Goal: Task Accomplishment & Management: Use online tool/utility

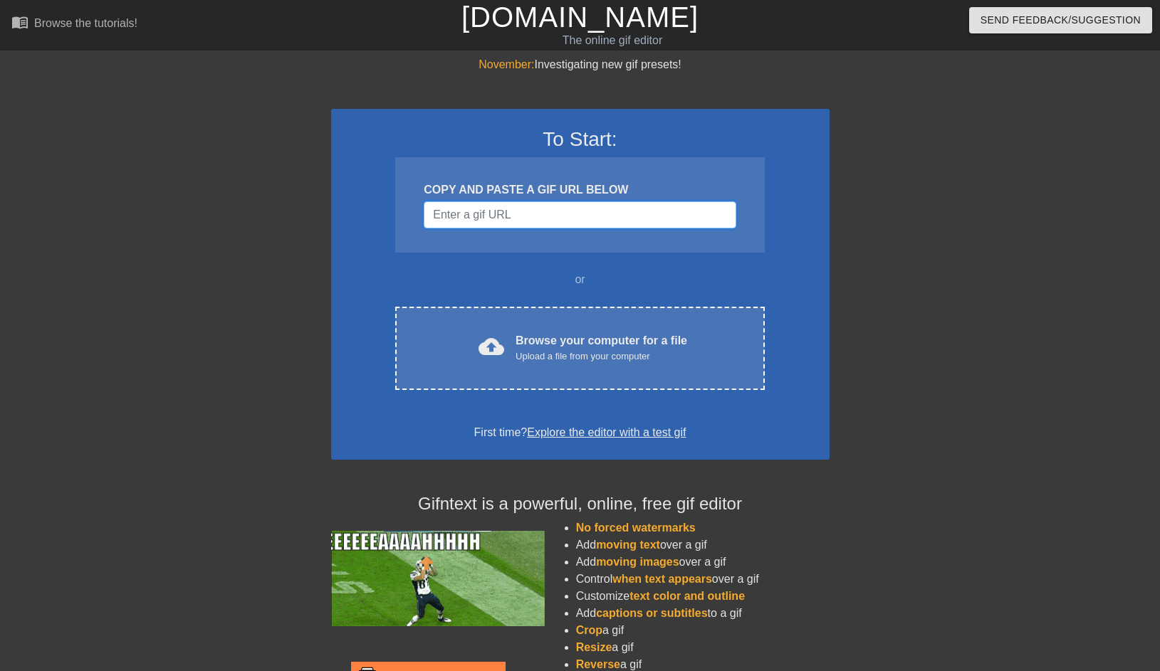
click at [534, 223] on input "Username" at bounding box center [580, 214] width 312 height 27
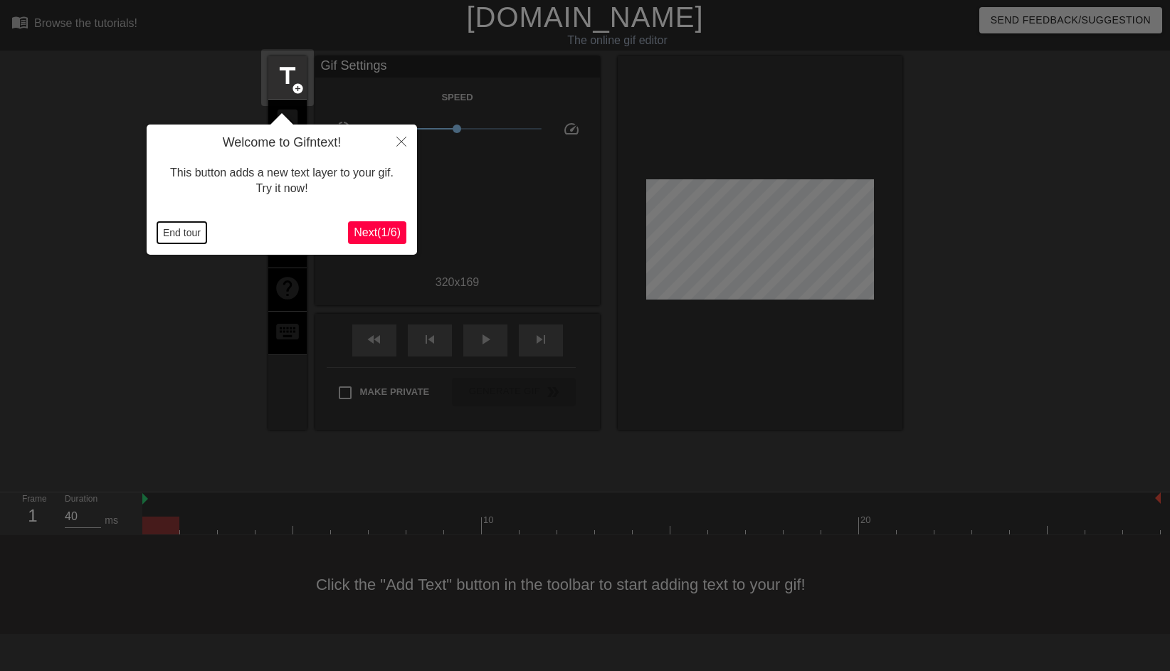
click at [166, 236] on button "End tour" at bounding box center [181, 232] width 49 height 21
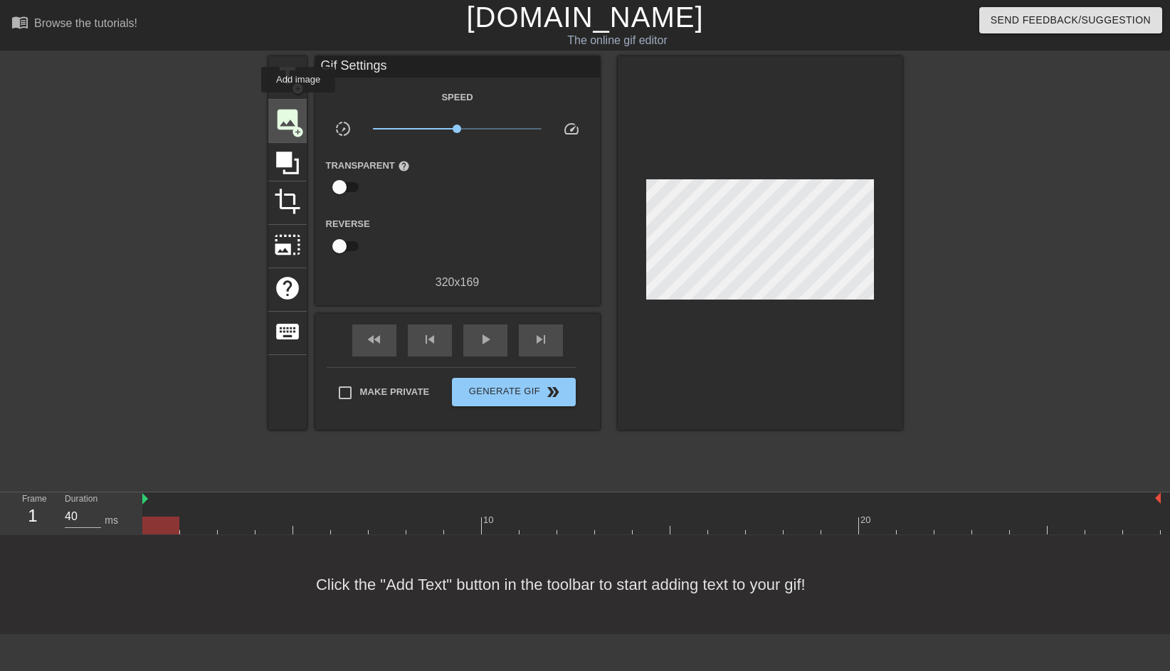
click at [299, 102] on div "image add_circle" at bounding box center [287, 121] width 38 height 43
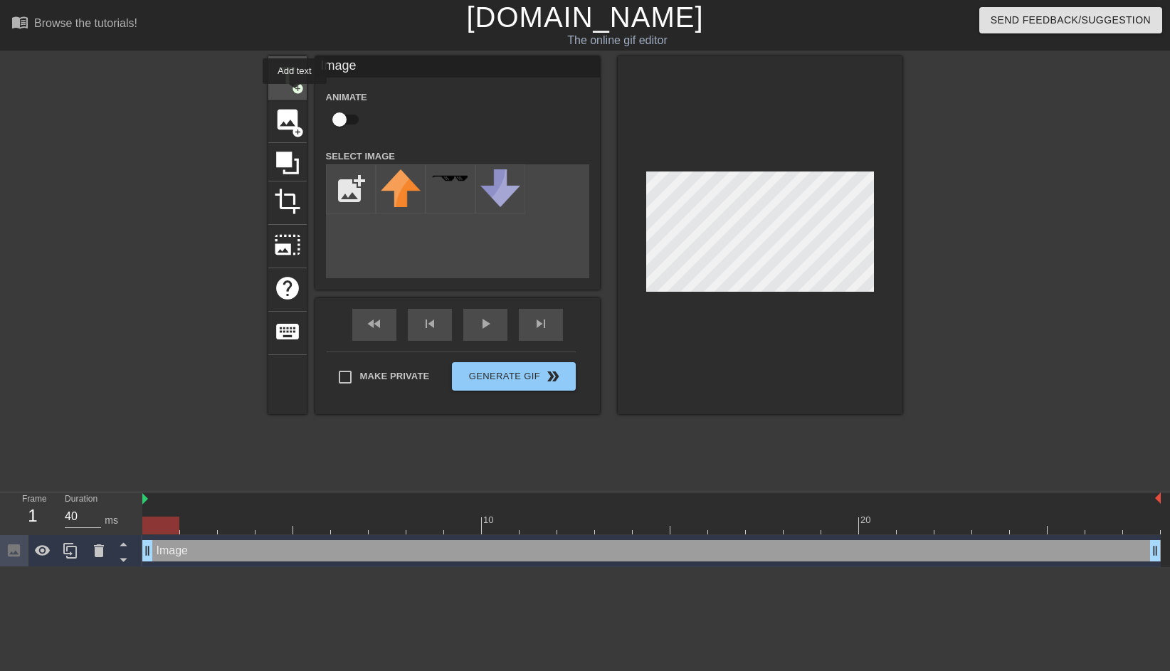
click at [293, 88] on span "add_circle" at bounding box center [298, 89] width 12 height 12
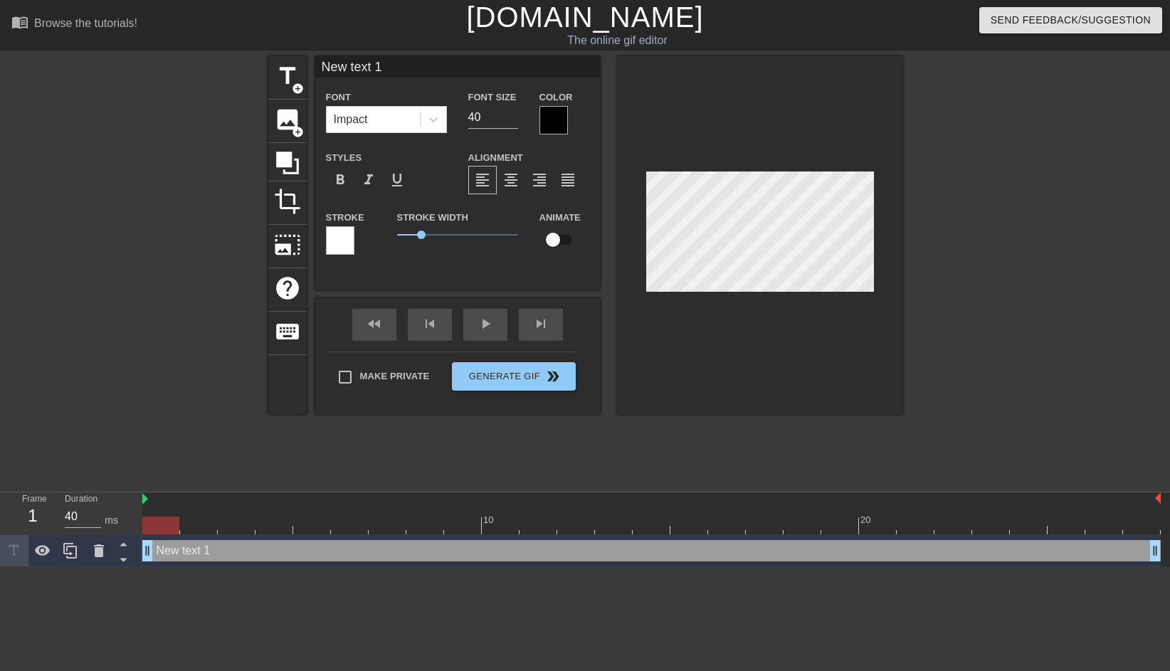
scroll to position [2, 3]
type input "E"
type textarea "E"
type input "Ev"
type textarea "Ev"
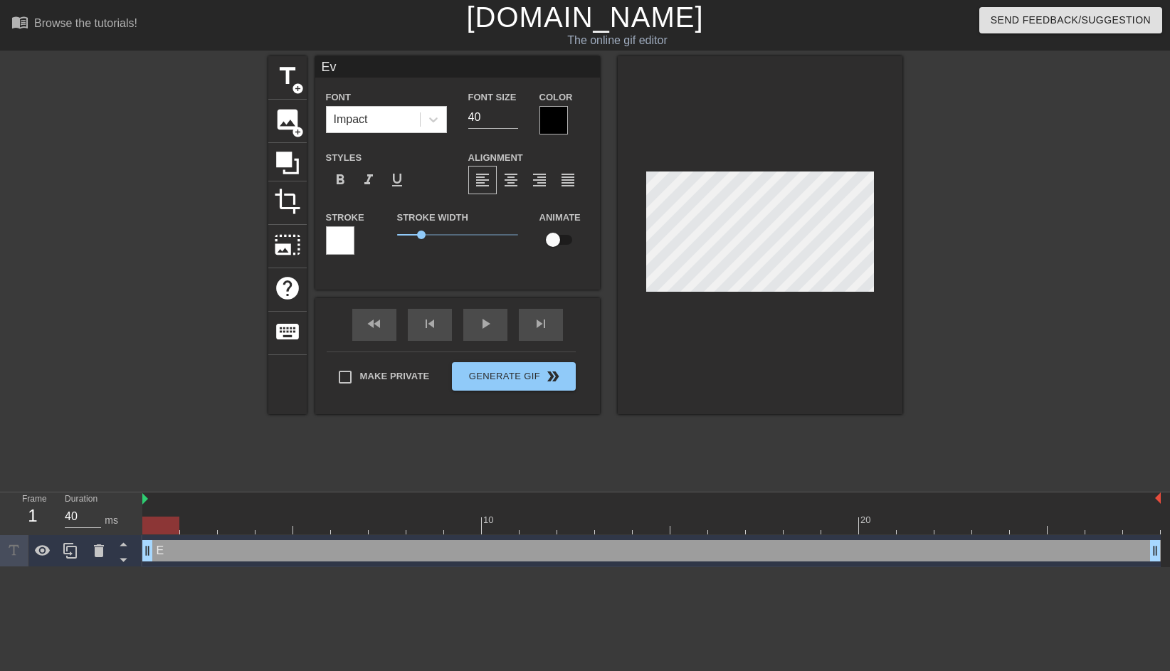
type input "Eva"
type textarea "Eva"
type input "[PERSON_NAME]"
type textarea "[PERSON_NAME]"
type input "Eva"
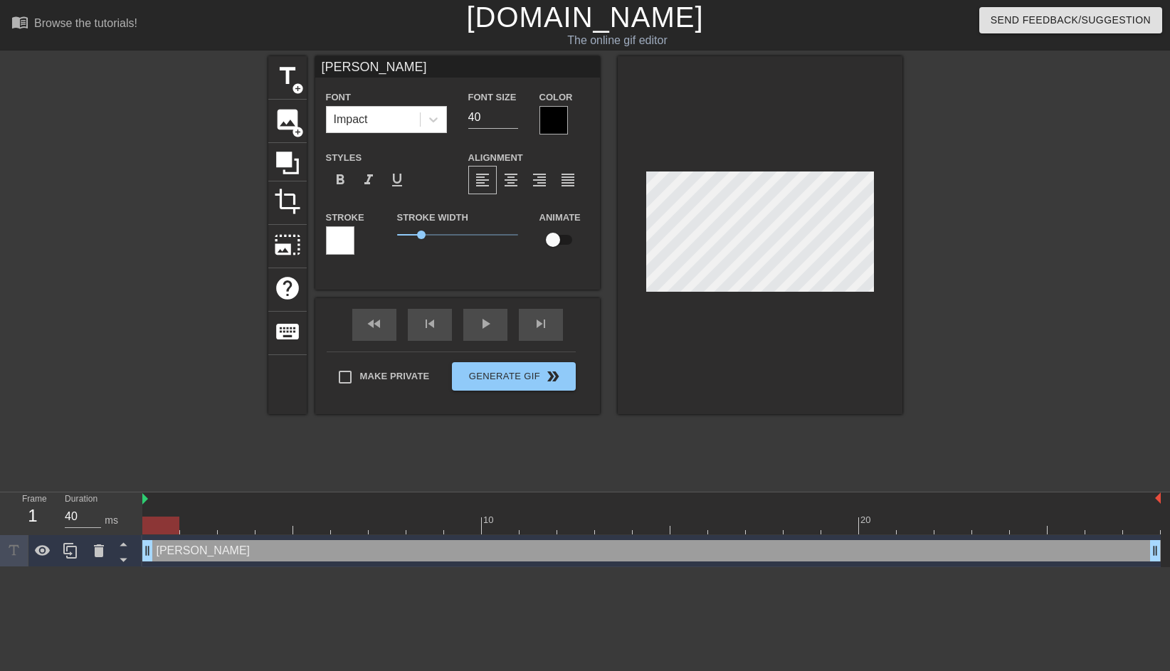
type textarea "Eva"
type input "Ev"
type textarea "Ev"
type input "E"
type textarea "E"
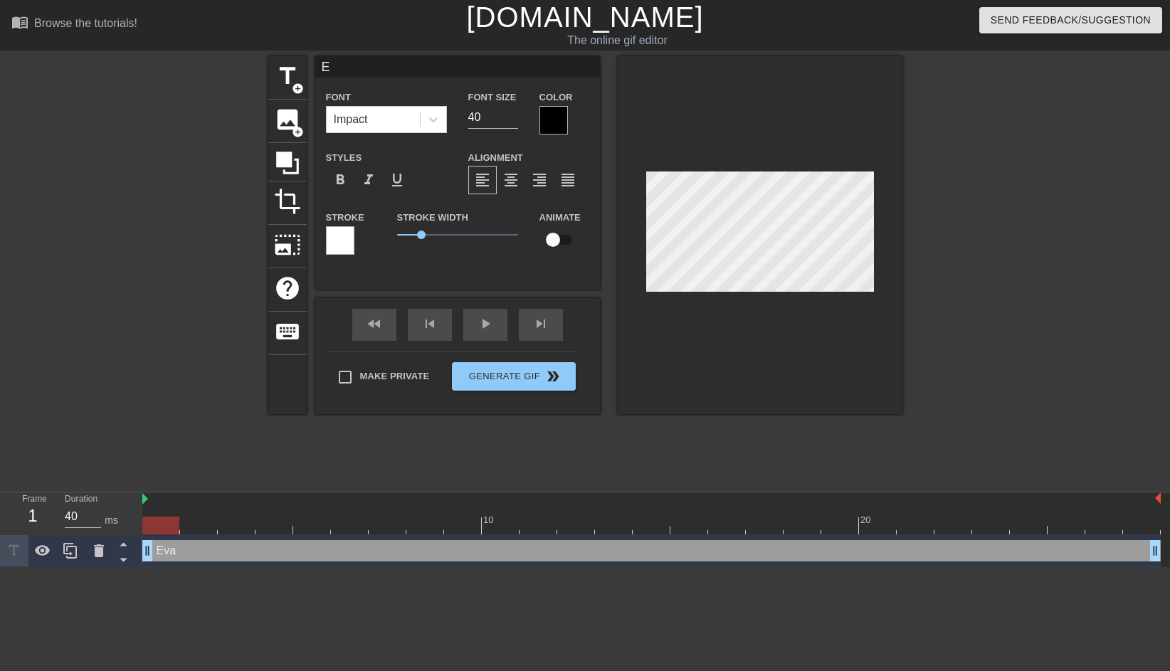
scroll to position [2, 1]
type input "e"
type textarea "e"
type input "ev"
type textarea "ev"
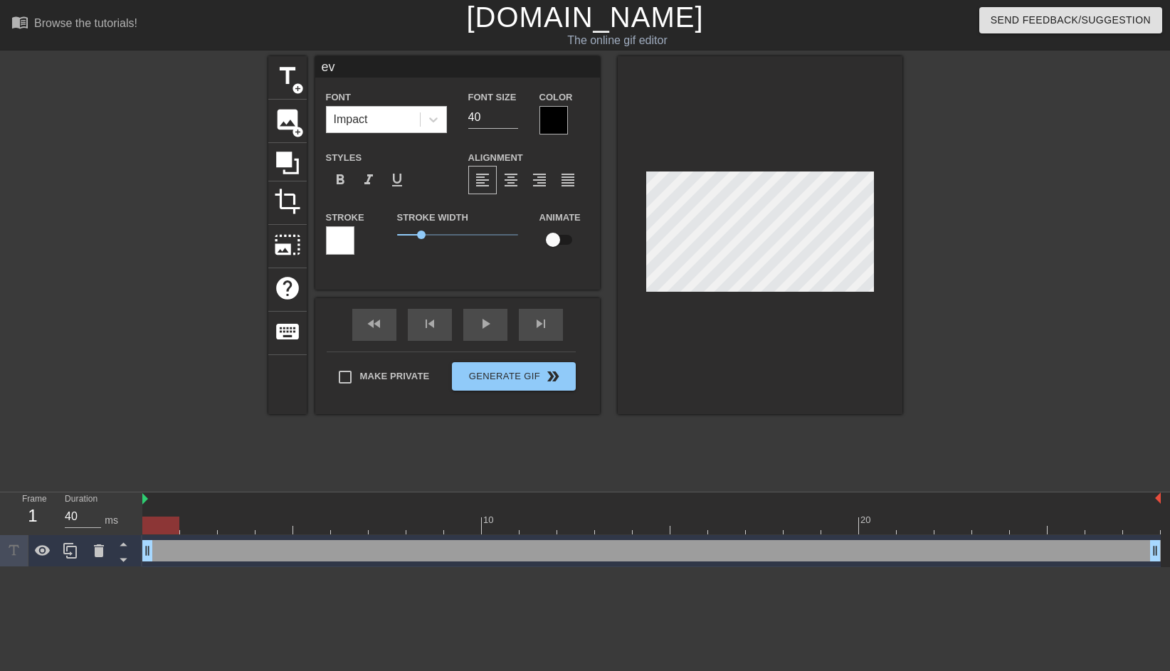
type input "eva"
type textarea "eva"
type input "evan"
type textarea "evan"
type input "evan"
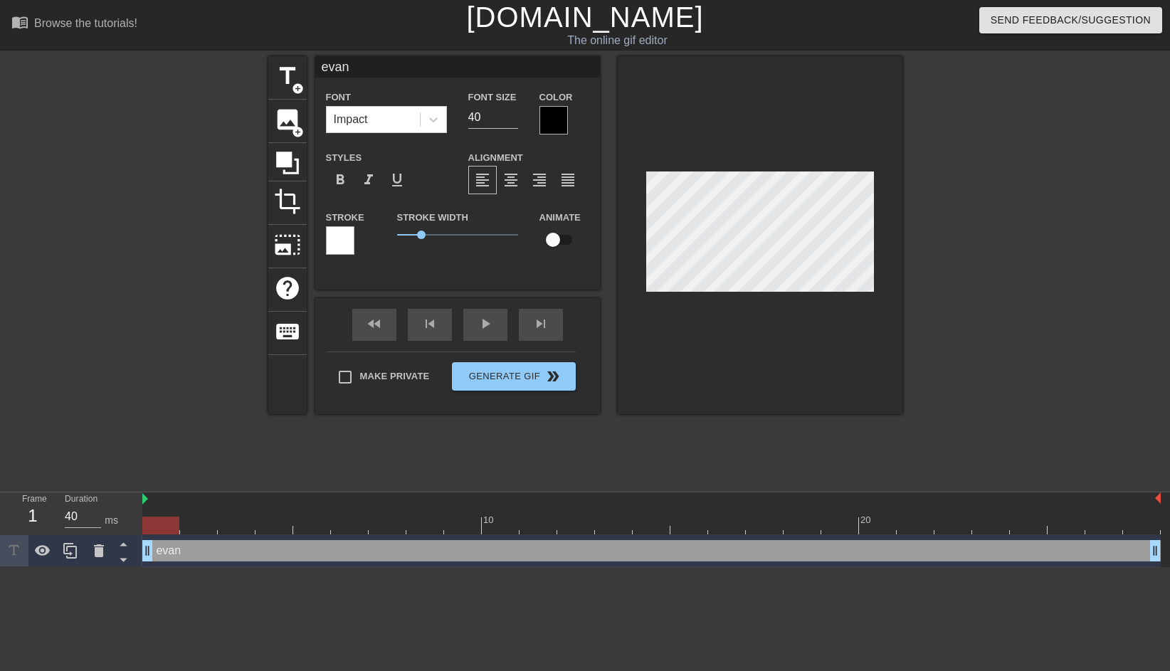
type textarea "evan"
type input "[PERSON_NAME]"
type textarea "[PERSON_NAME]"
type input "[PERSON_NAME] is"
type textarea "[PERSON_NAME] is"
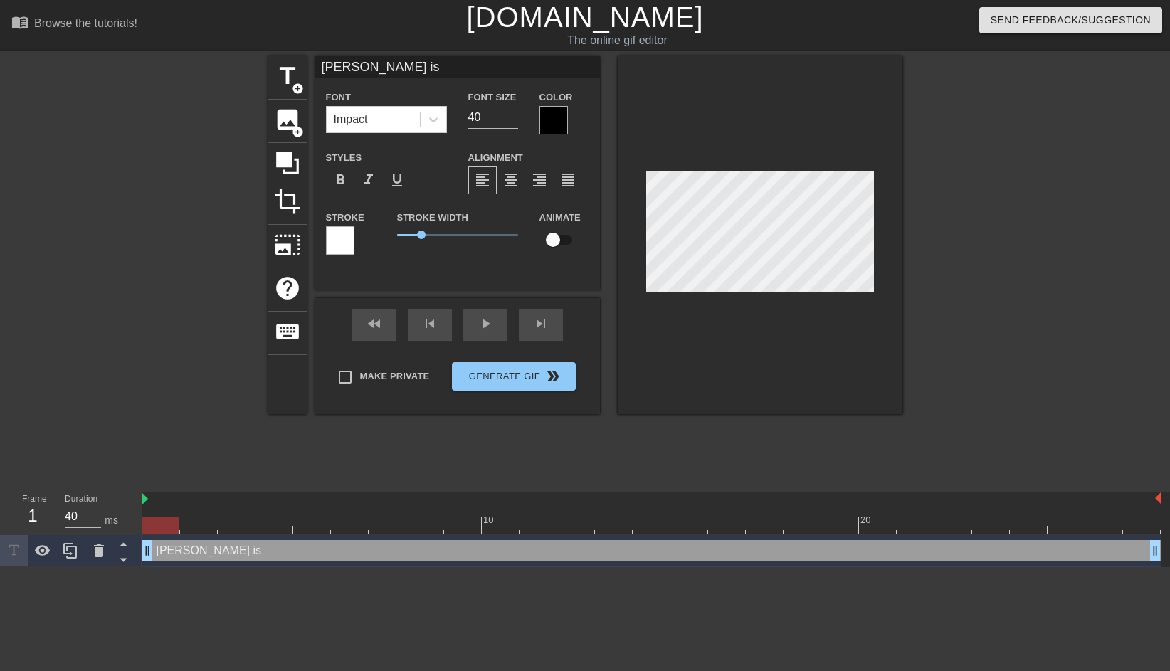
type input "[PERSON_NAME] is"
type textarea "[PERSON_NAME] is"
type input "[PERSON_NAME] is s"
type textarea "[PERSON_NAME] is s"
type input "[PERSON_NAME] is so"
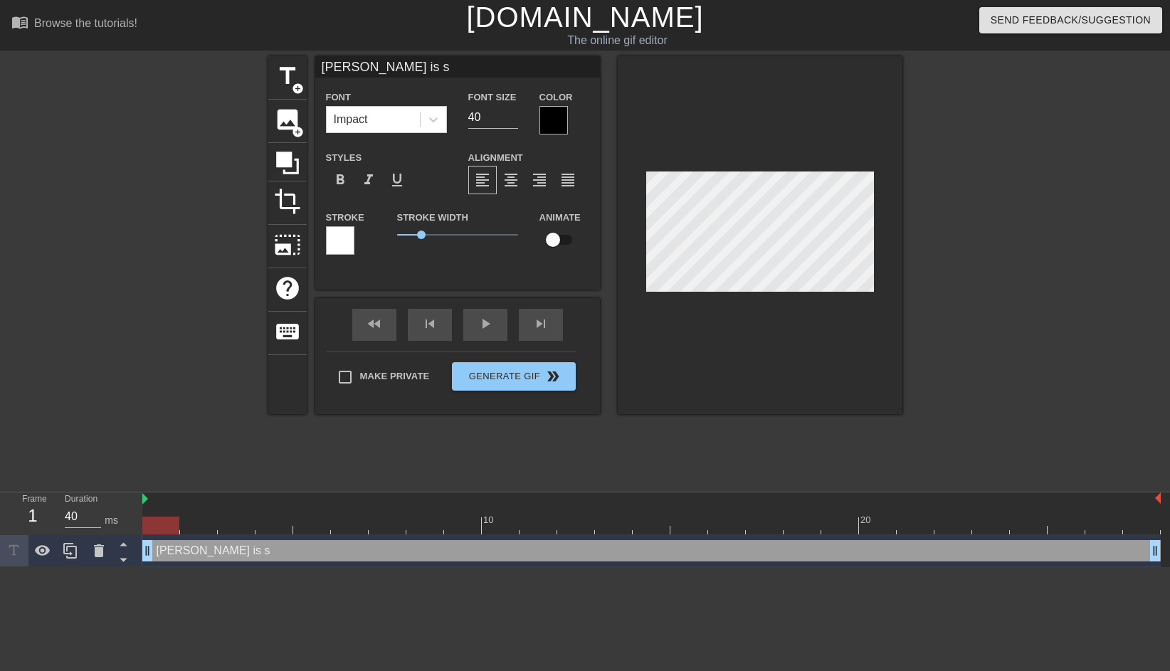
type textarea "[PERSON_NAME] is so"
type input "[PERSON_NAME] is so"
type textarea "[PERSON_NAME] is so"
type input "[PERSON_NAME] is so b"
type textarea "[PERSON_NAME] is so b"
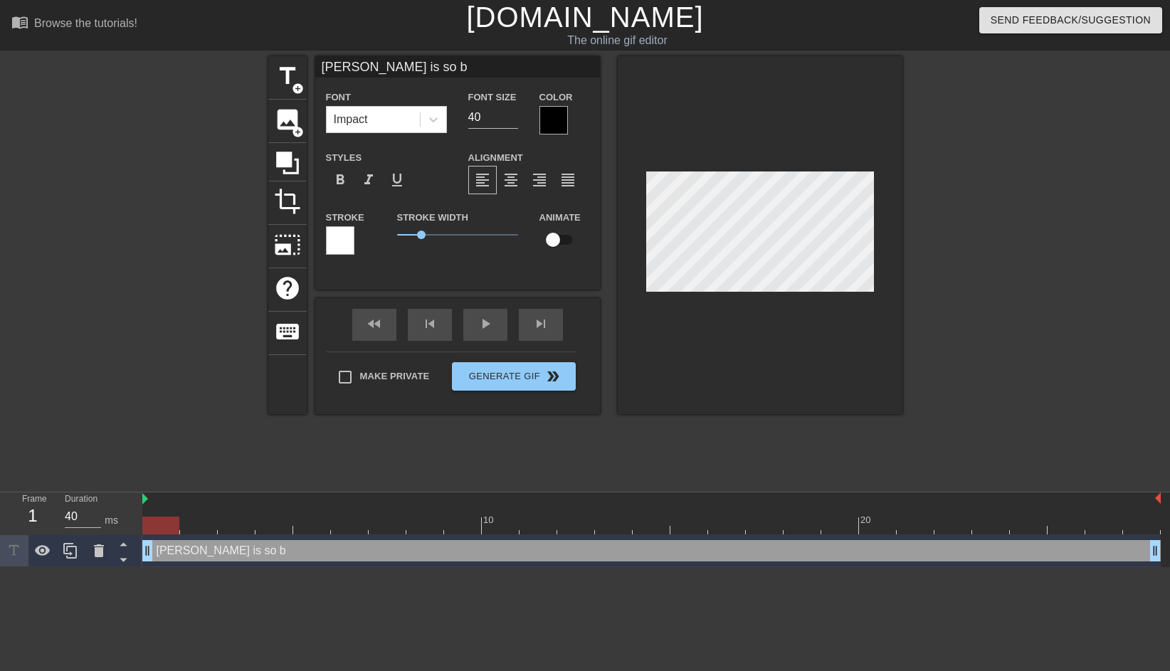
type input "[PERSON_NAME] is so bo"
type textarea "[PERSON_NAME] is so bo"
type input "[PERSON_NAME] is so bor"
type textarea "[PERSON_NAME] is so bor"
type input "[PERSON_NAME] is so bori"
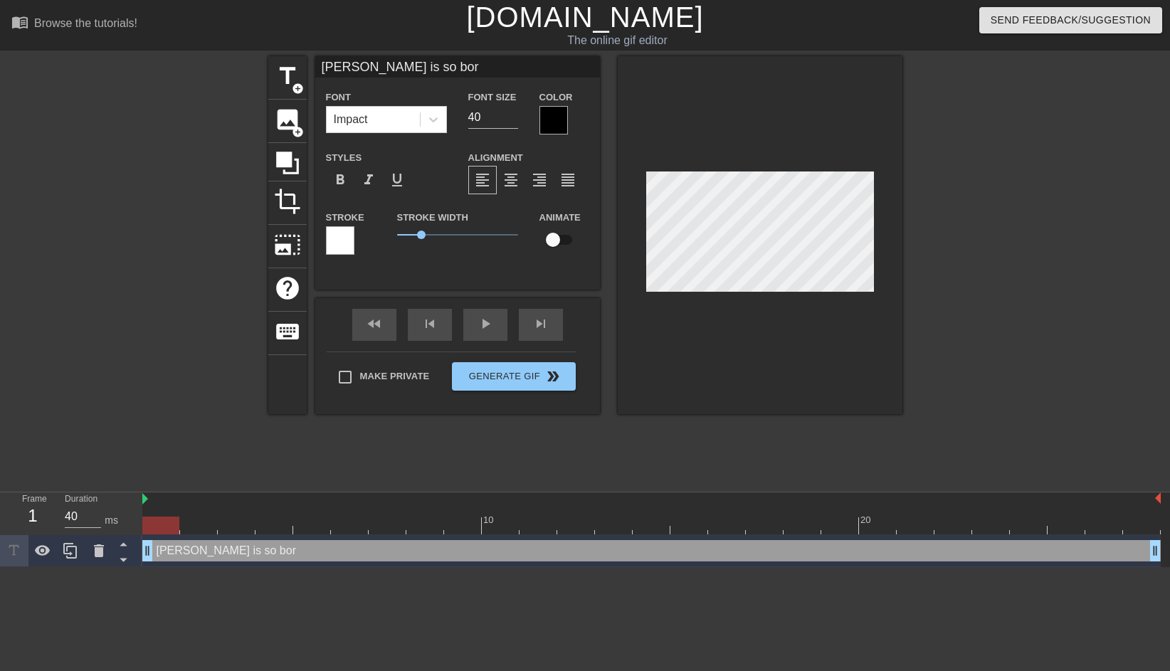
type textarea "[PERSON_NAME] is so bori"
type input "[PERSON_NAME] is so [PERSON_NAME]"
type textarea "[PERSON_NAME] is so boring"
type input "[PERSON_NAME] is so boring"
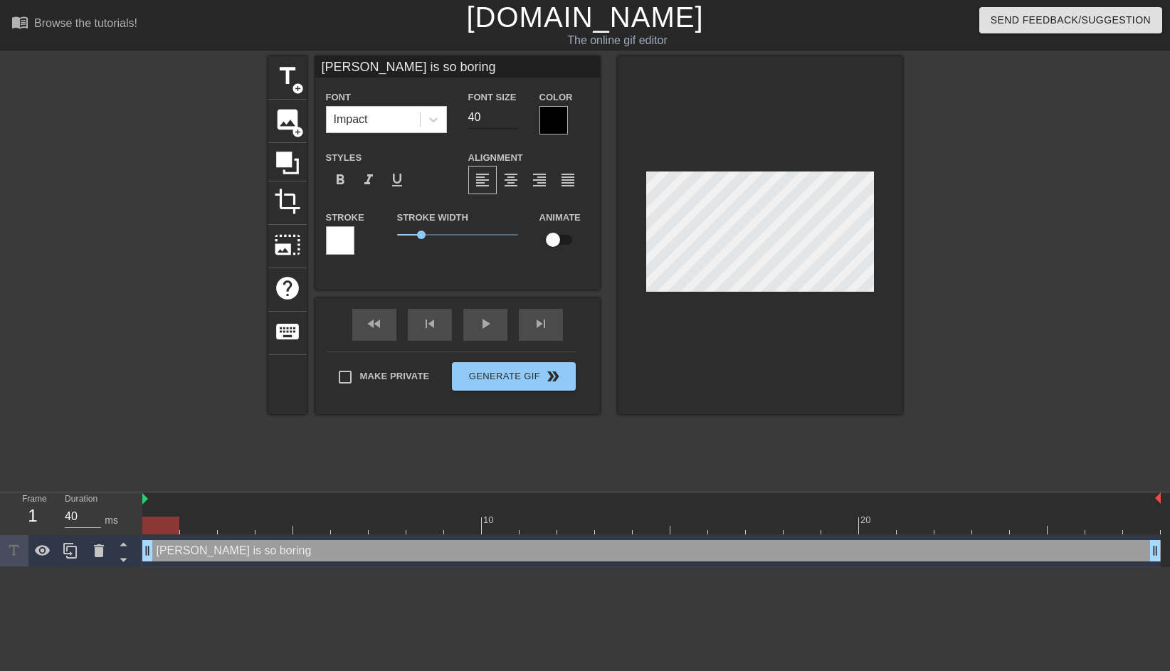
type textarea "[PERSON_NAME] is so boring"
click at [516, 120] on input "39" at bounding box center [493, 117] width 50 height 23
click at [516, 120] on input "38" at bounding box center [493, 117] width 50 height 23
click at [516, 120] on input "37" at bounding box center [493, 117] width 50 height 23
click at [516, 120] on input "36" at bounding box center [493, 117] width 50 height 23
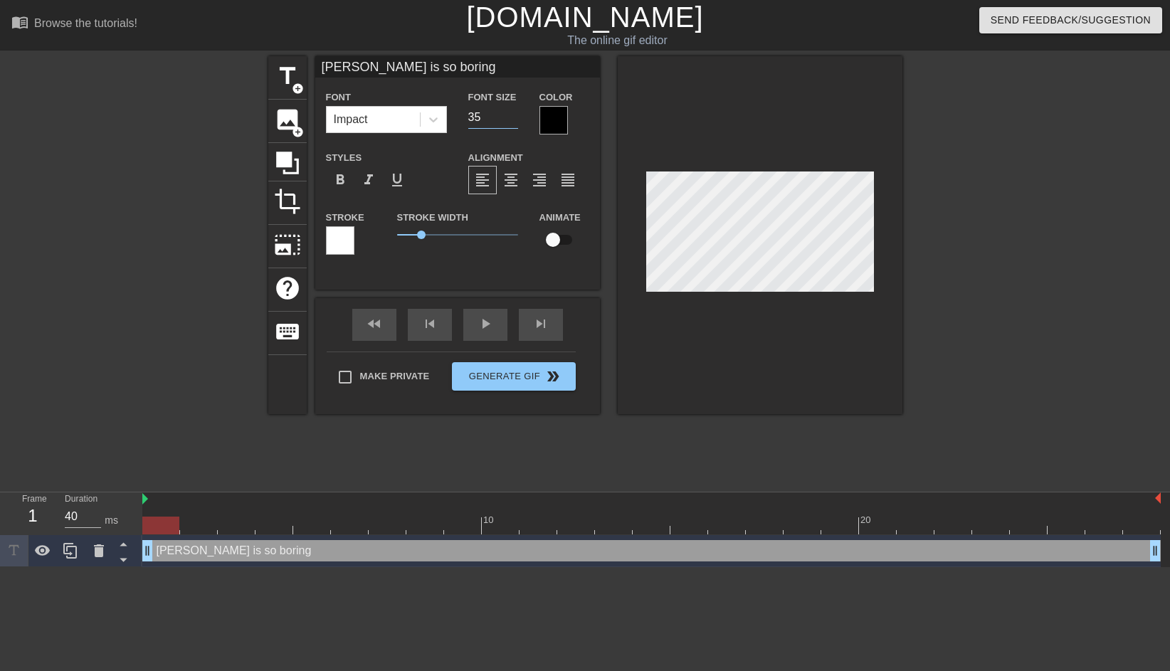
click at [516, 120] on input "35" at bounding box center [493, 117] width 50 height 23
click at [516, 120] on input "34" at bounding box center [493, 117] width 50 height 23
click at [516, 120] on input "33" at bounding box center [493, 117] width 50 height 23
click at [516, 120] on input "32" at bounding box center [493, 117] width 50 height 23
click at [516, 120] on input "31" at bounding box center [493, 117] width 50 height 23
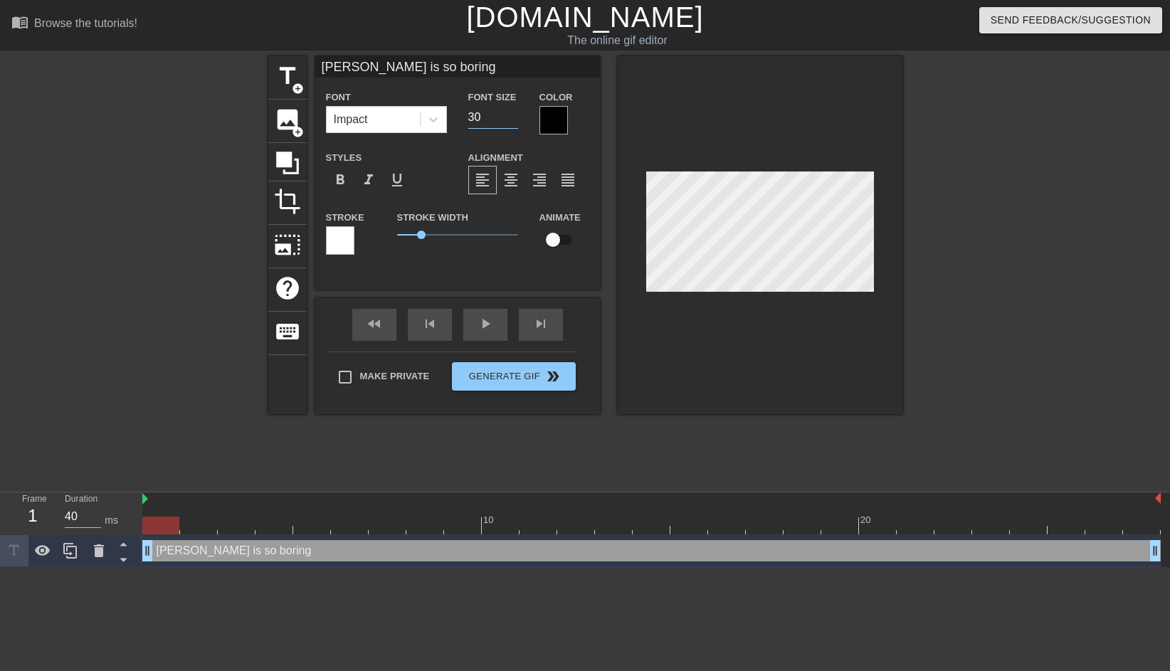
click at [516, 120] on input "30" at bounding box center [493, 117] width 50 height 23
click at [516, 120] on input "29" at bounding box center [493, 117] width 50 height 23
click at [516, 120] on input "28" at bounding box center [493, 117] width 50 height 23
click at [516, 120] on input "27" at bounding box center [493, 117] width 50 height 23
click at [516, 120] on input "26" at bounding box center [493, 117] width 50 height 23
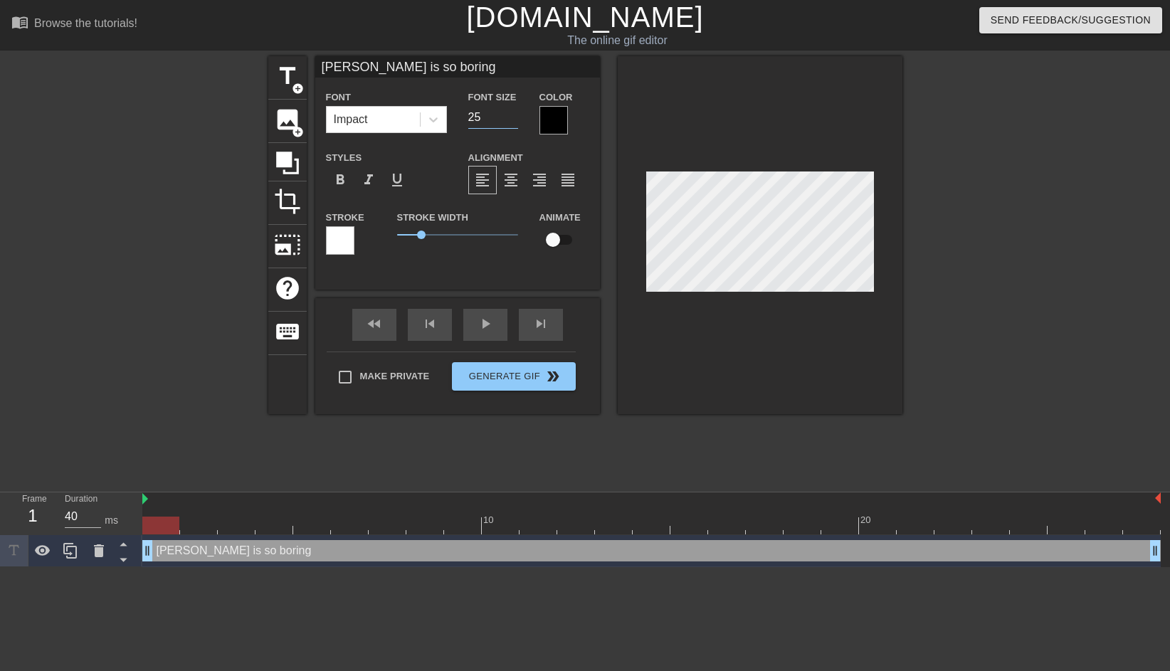
click at [516, 120] on input "25" at bounding box center [493, 117] width 50 height 23
click at [516, 120] on input "24" at bounding box center [493, 117] width 50 height 23
click at [516, 120] on input "23" at bounding box center [493, 117] width 50 height 23
click at [516, 120] on input "22" at bounding box center [493, 117] width 50 height 23
type input "21"
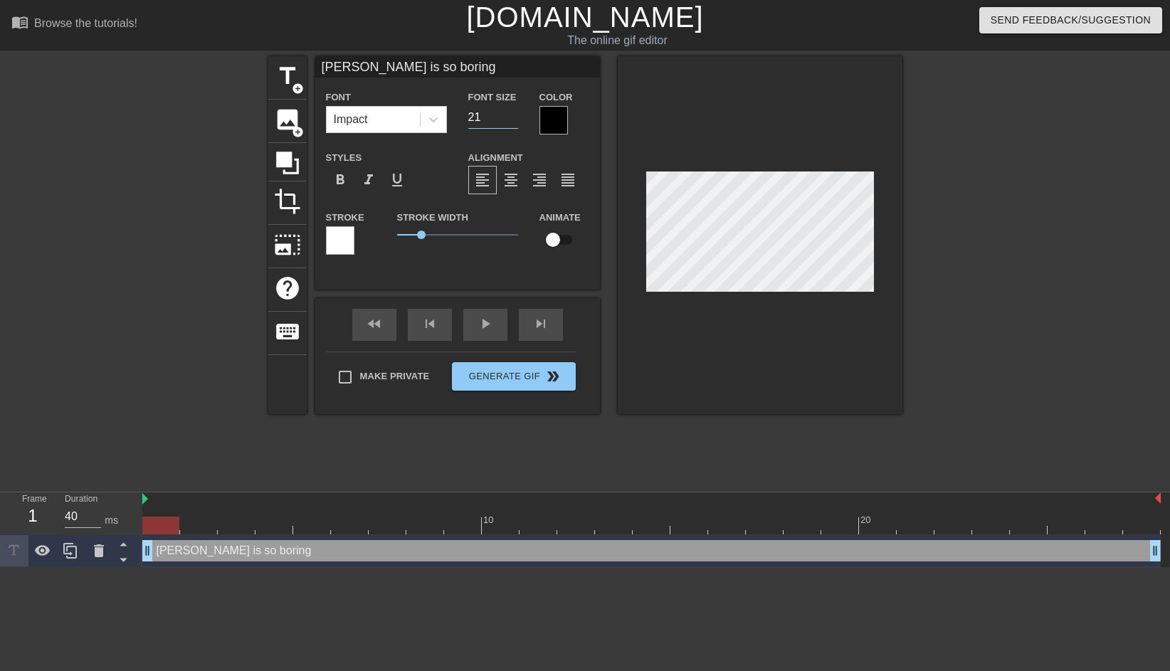
click at [516, 120] on input "21" at bounding box center [493, 117] width 50 height 23
click at [561, 116] on div at bounding box center [554, 120] width 28 height 28
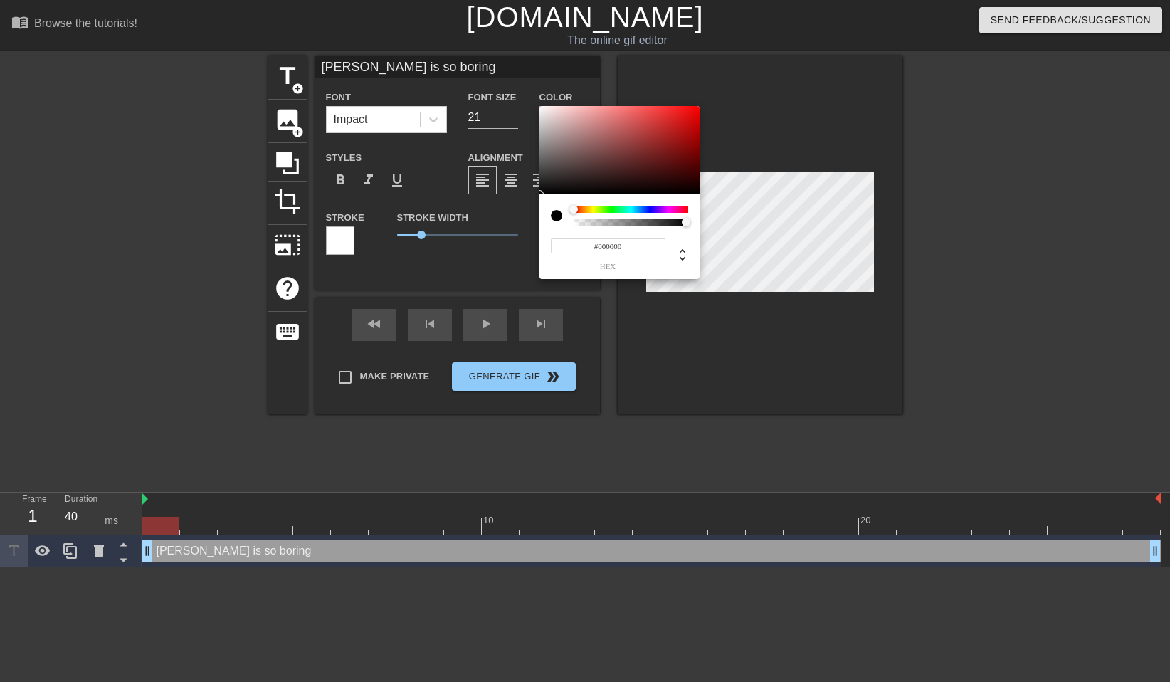
type input "0"
type input "1"
drag, startPoint x: 604, startPoint y: 224, endPoint x: 735, endPoint y: 216, distance: 131.2
click at [735, 216] on div "0 r 0 g 0 b 1 a" at bounding box center [585, 341] width 1170 height 682
type input "218"
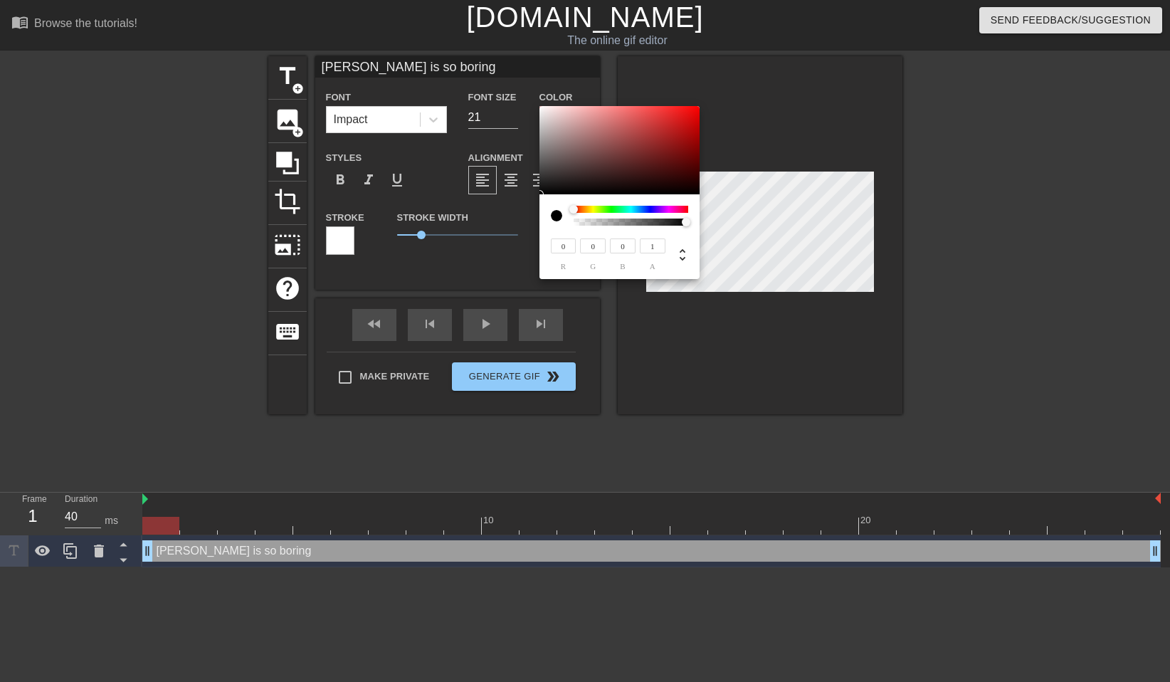
type input "204"
type input "222"
type input "216"
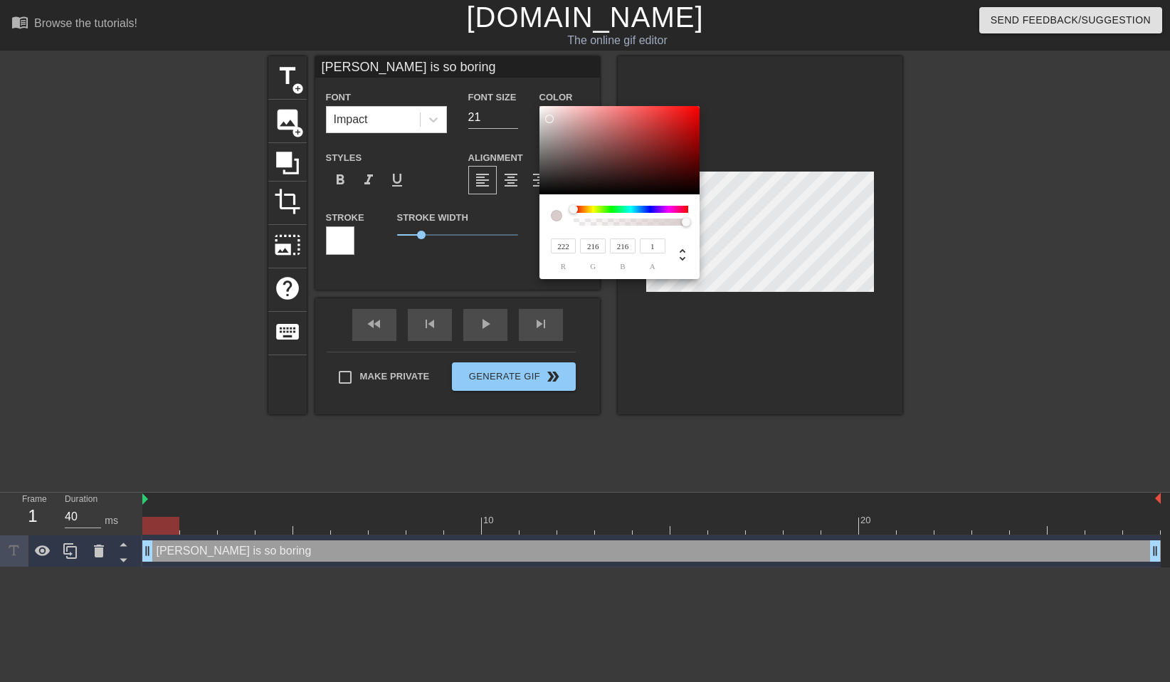
type input "234"
type input "251"
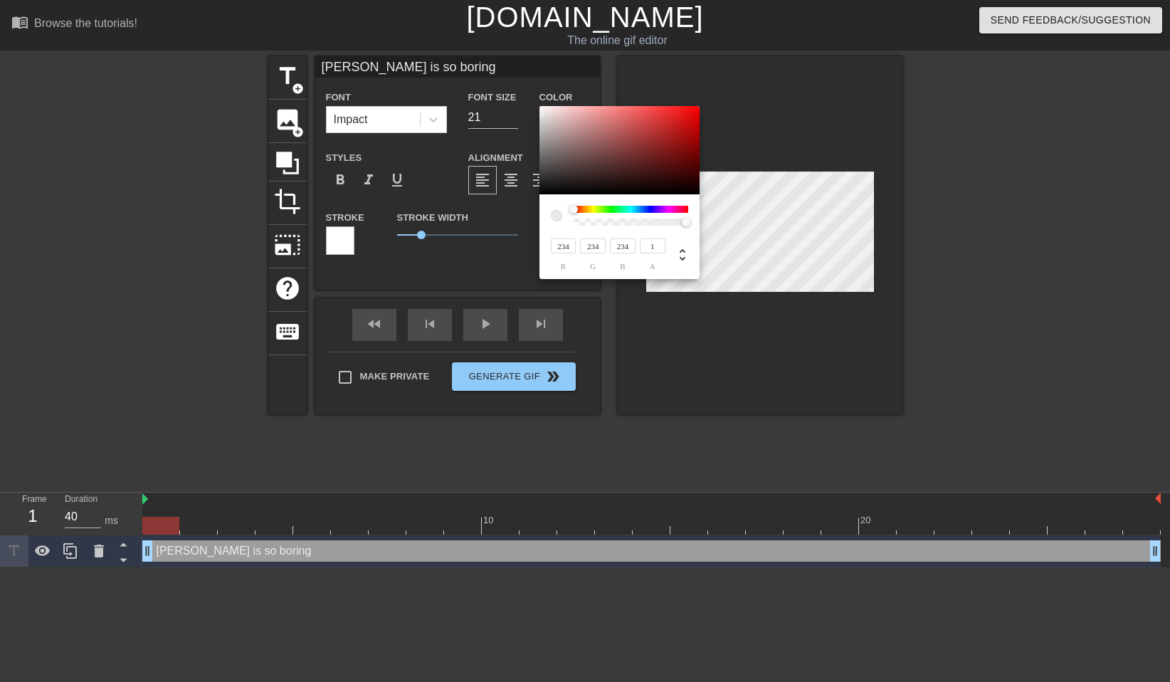
type input "251"
type input "255"
drag, startPoint x: 550, startPoint y: 119, endPoint x: 516, endPoint y: 91, distance: 43.5
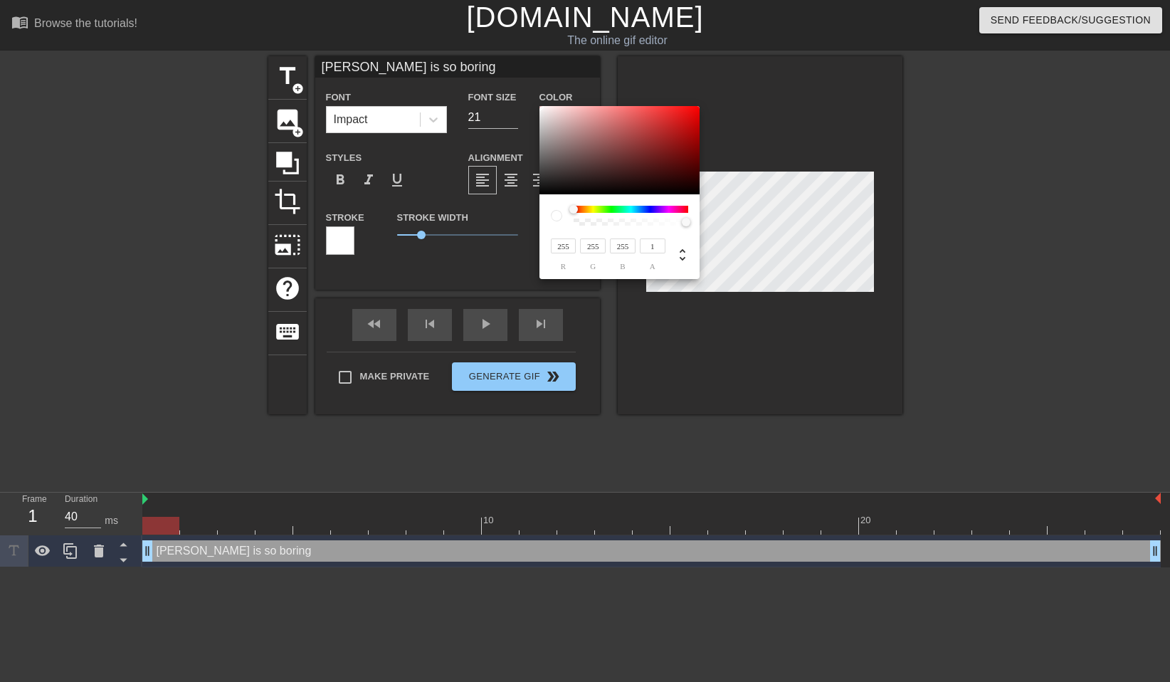
click at [516, 91] on div "255 r 255 g 255 b 1 a" at bounding box center [585, 341] width 1170 height 682
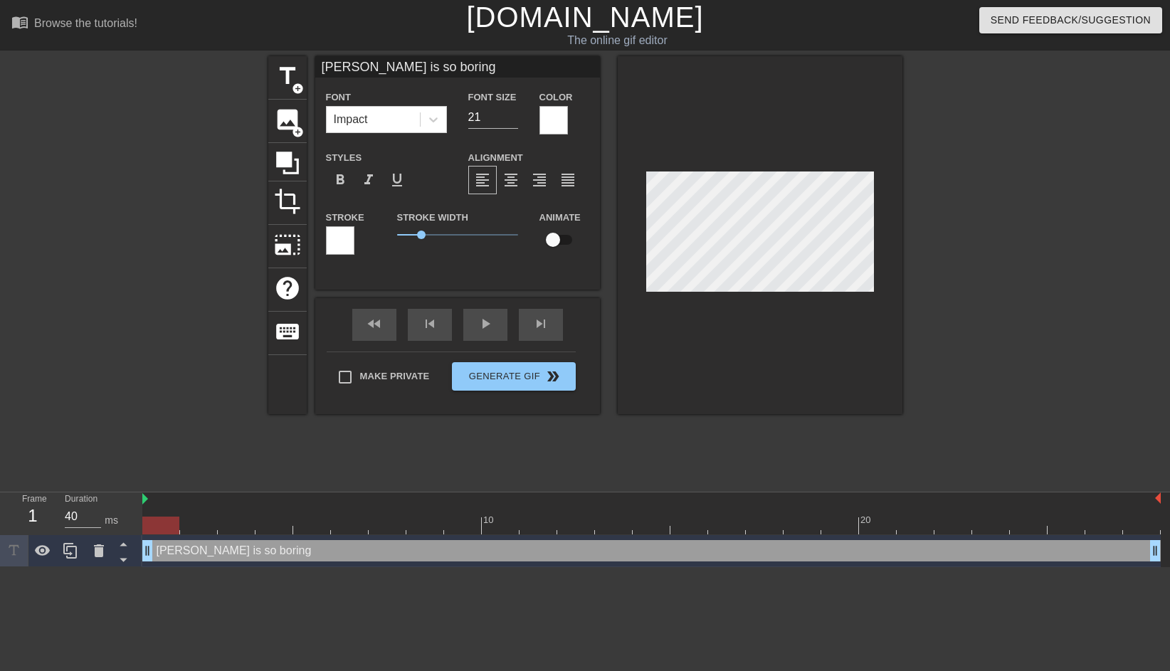
click at [347, 243] on div at bounding box center [340, 240] width 28 height 28
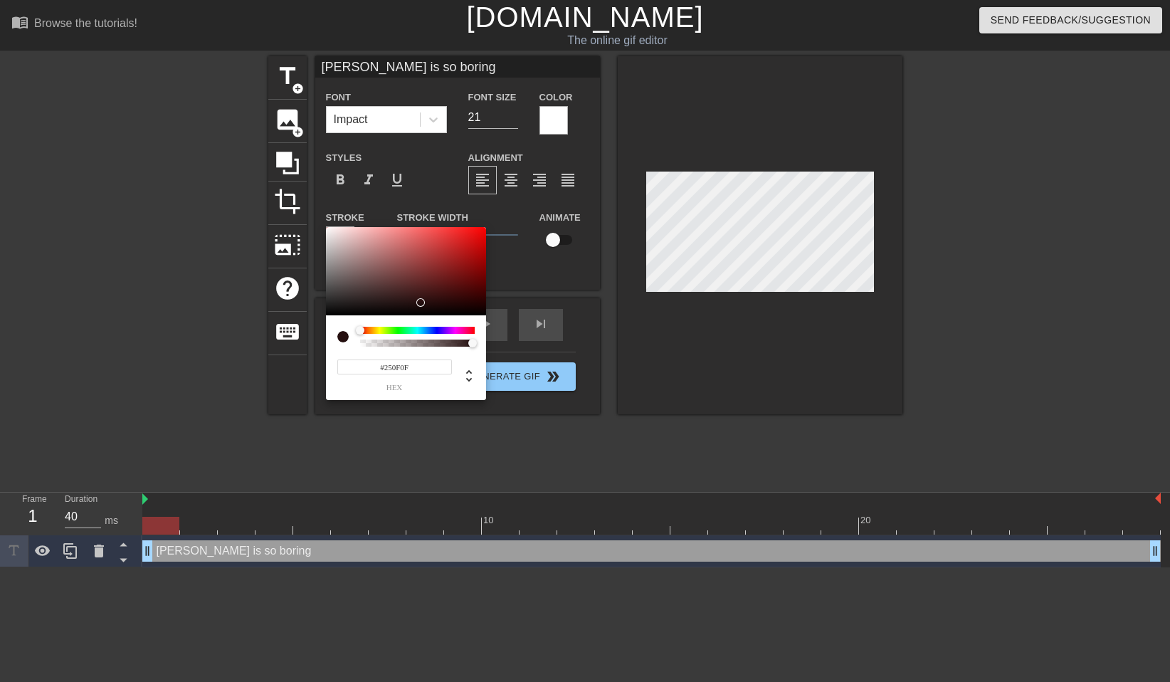
type input "#040000"
drag, startPoint x: 394, startPoint y: 299, endPoint x: 518, endPoint y: 314, distance: 124.8
click at [518, 314] on div "#040000 hex" at bounding box center [585, 341] width 1170 height 682
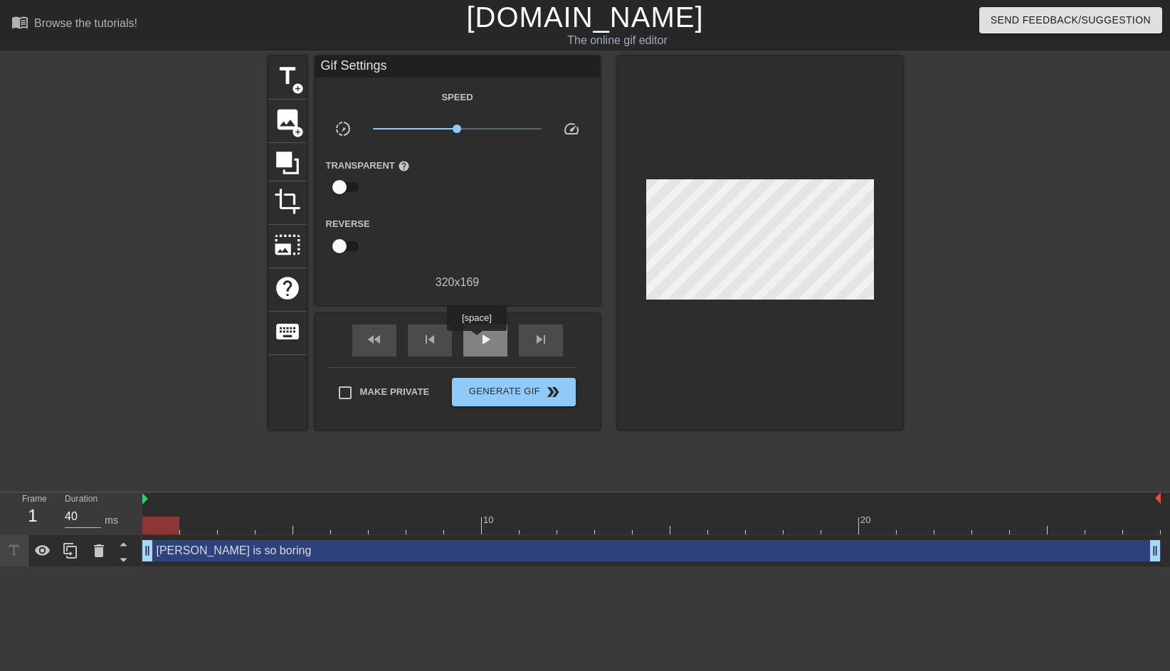
click at [479, 340] on span "play_arrow" at bounding box center [485, 339] width 17 height 17
click at [785, 355] on div at bounding box center [760, 243] width 285 height 374
click at [773, 295] on div at bounding box center [760, 243] width 285 height 374
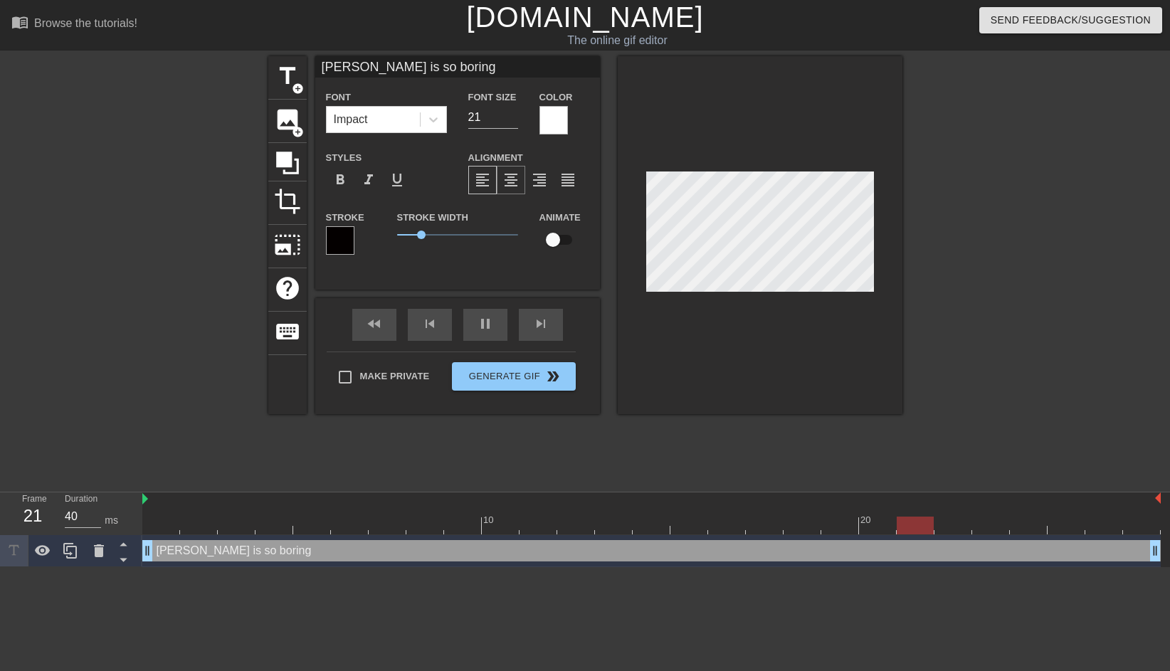
click at [509, 187] on span "format_align_center" at bounding box center [511, 180] width 17 height 17
click at [288, 173] on icon at bounding box center [287, 163] width 27 height 27
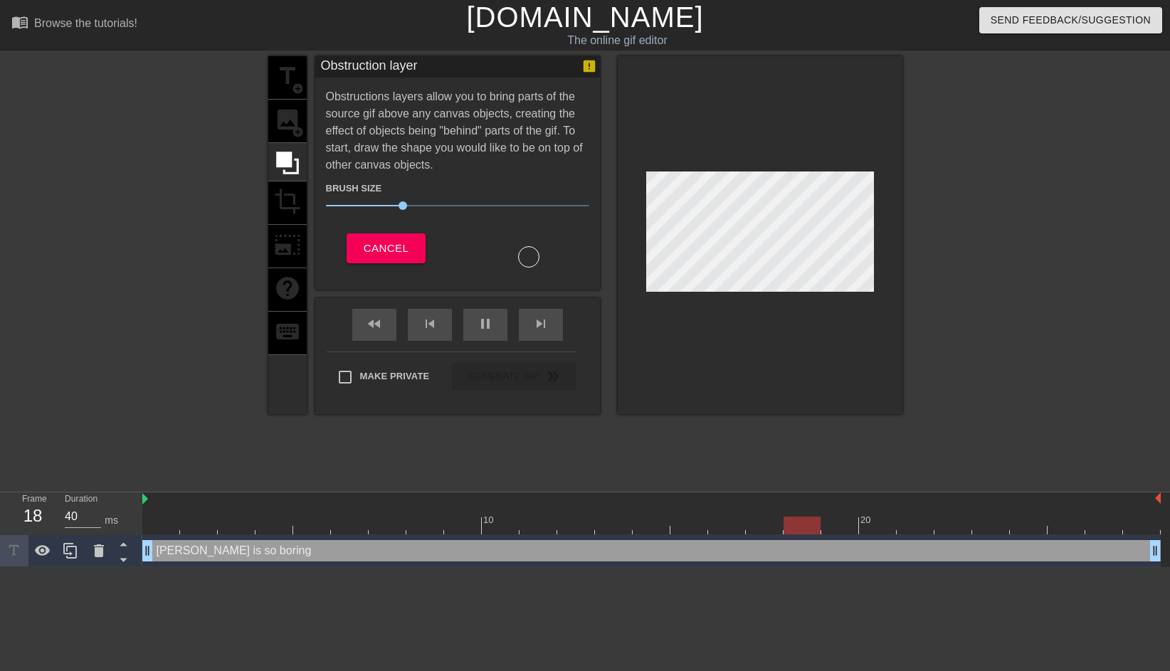
click at [287, 135] on div "title add_circle image add_circle crop photo_size_select_large help keyboard" at bounding box center [287, 235] width 38 height 358
click at [288, 130] on div "title add_circle image add_circle crop photo_size_select_large help keyboard" at bounding box center [287, 235] width 38 height 358
click at [380, 242] on span "Cancel" at bounding box center [386, 248] width 45 height 19
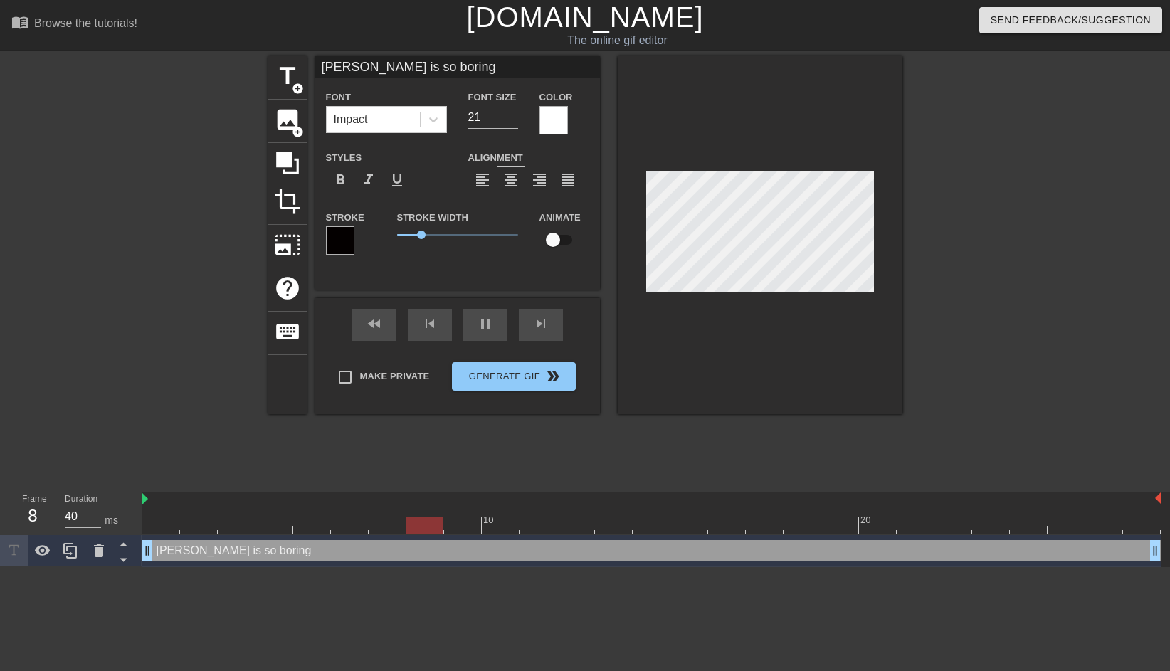
click at [802, 380] on div at bounding box center [760, 235] width 285 height 358
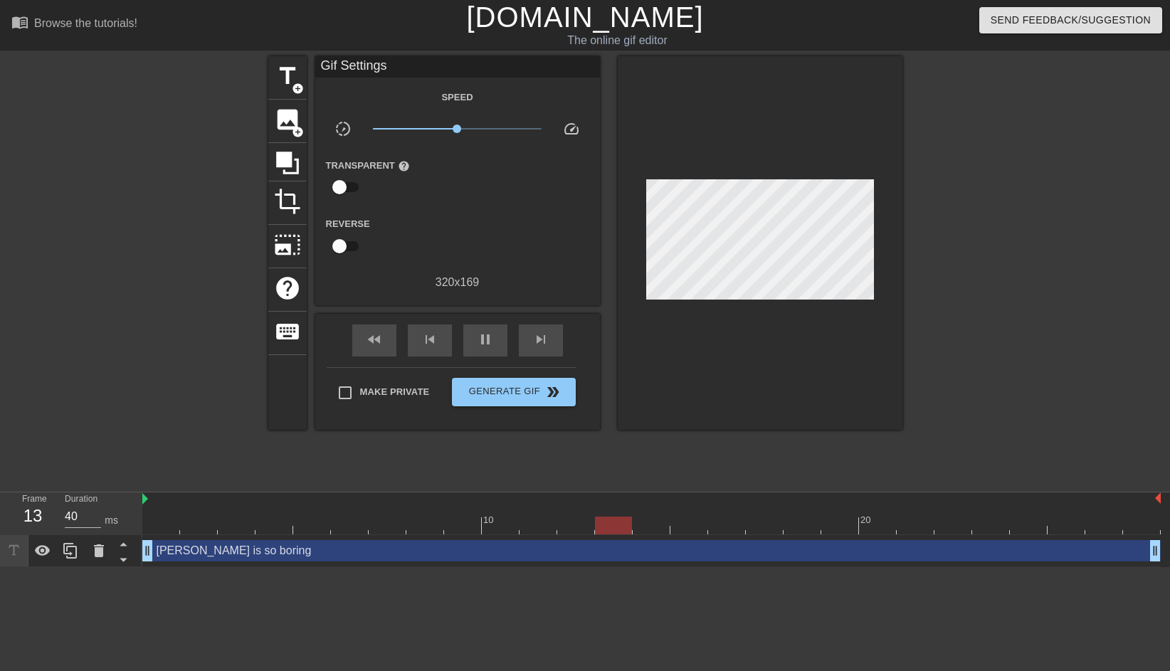
click at [719, 294] on div at bounding box center [760, 243] width 285 height 374
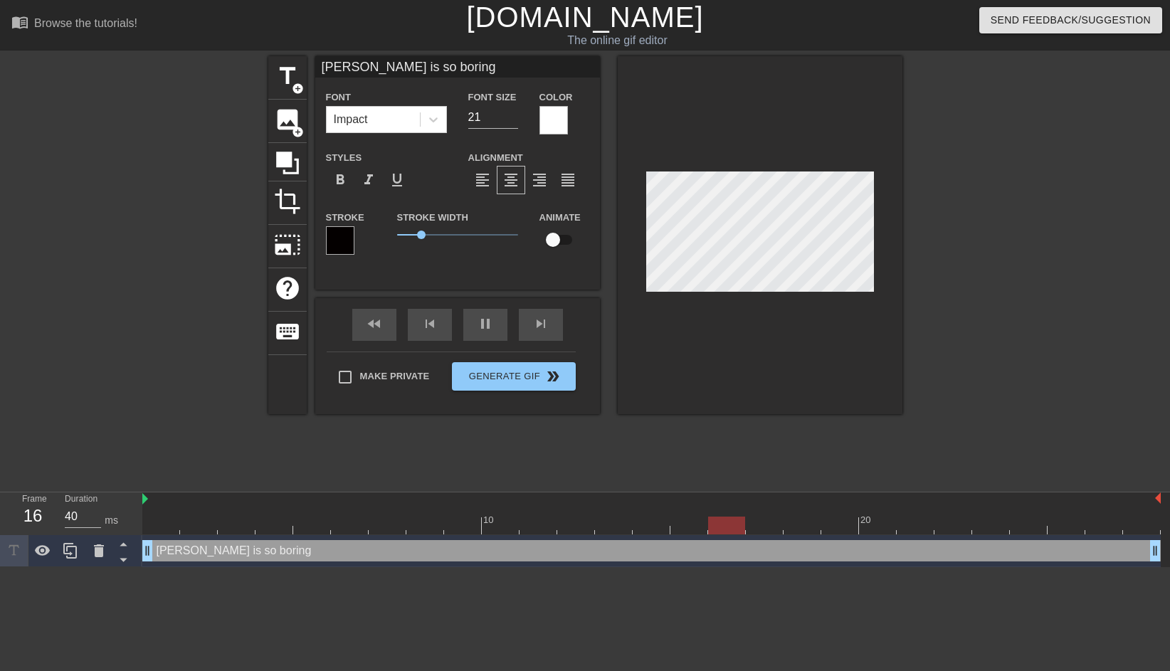
click at [328, 64] on input "[PERSON_NAME] is so boring" at bounding box center [457, 66] width 285 height 21
type input "[PERSON_NAME] is so boring"
click at [725, 360] on div at bounding box center [760, 235] width 285 height 358
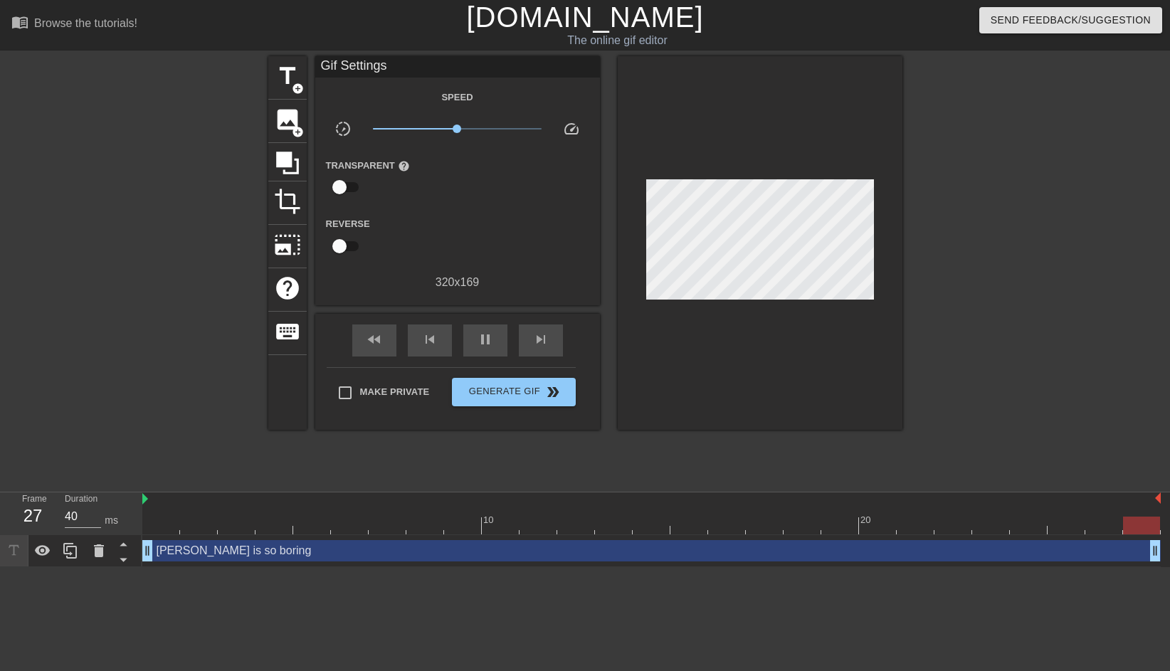
click at [762, 355] on div at bounding box center [760, 243] width 285 height 374
click at [345, 184] on input "checkbox" at bounding box center [339, 187] width 81 height 27
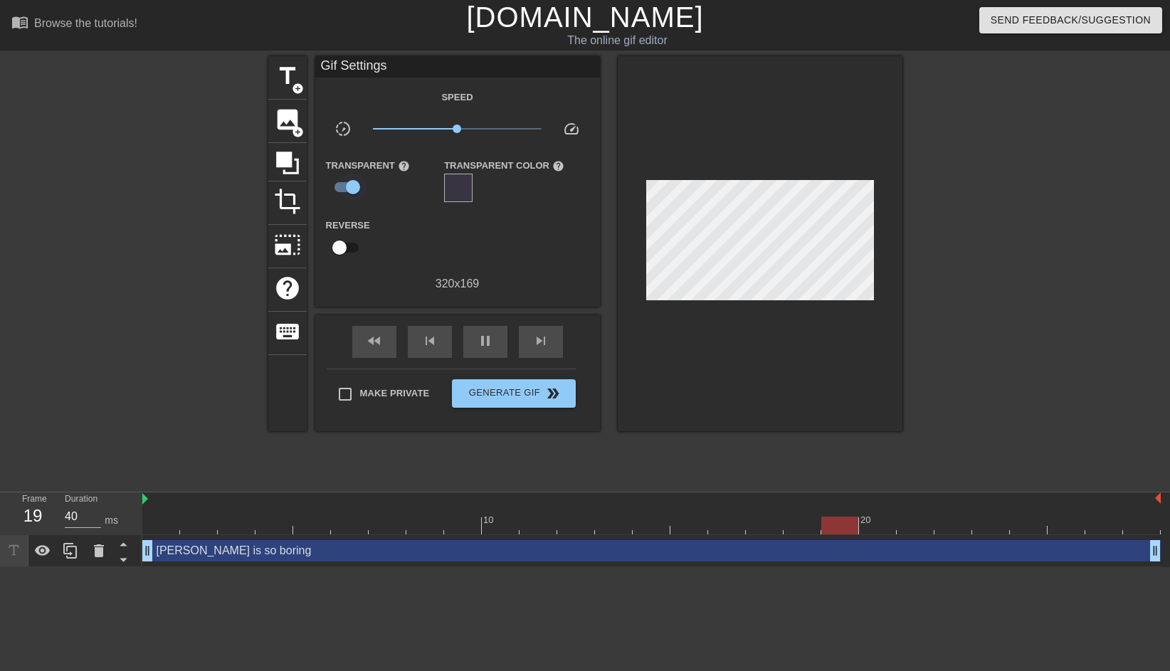
click at [345, 184] on input "checkbox" at bounding box center [353, 187] width 81 height 27
checkbox input "false"
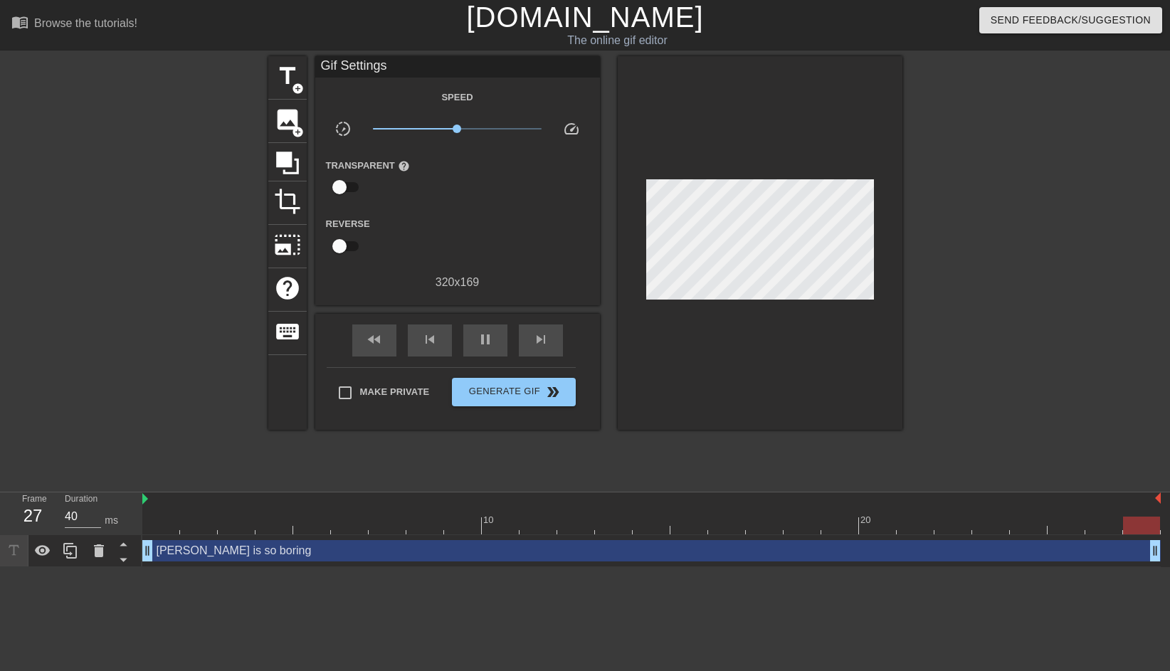
click at [342, 249] on input "checkbox" at bounding box center [339, 246] width 81 height 27
click at [342, 249] on input "checkbox" at bounding box center [353, 246] width 81 height 27
checkbox input "false"
click at [398, 385] on span "Make Private" at bounding box center [395, 392] width 70 height 14
click at [360, 384] on input "Make Private" at bounding box center [345, 393] width 30 height 30
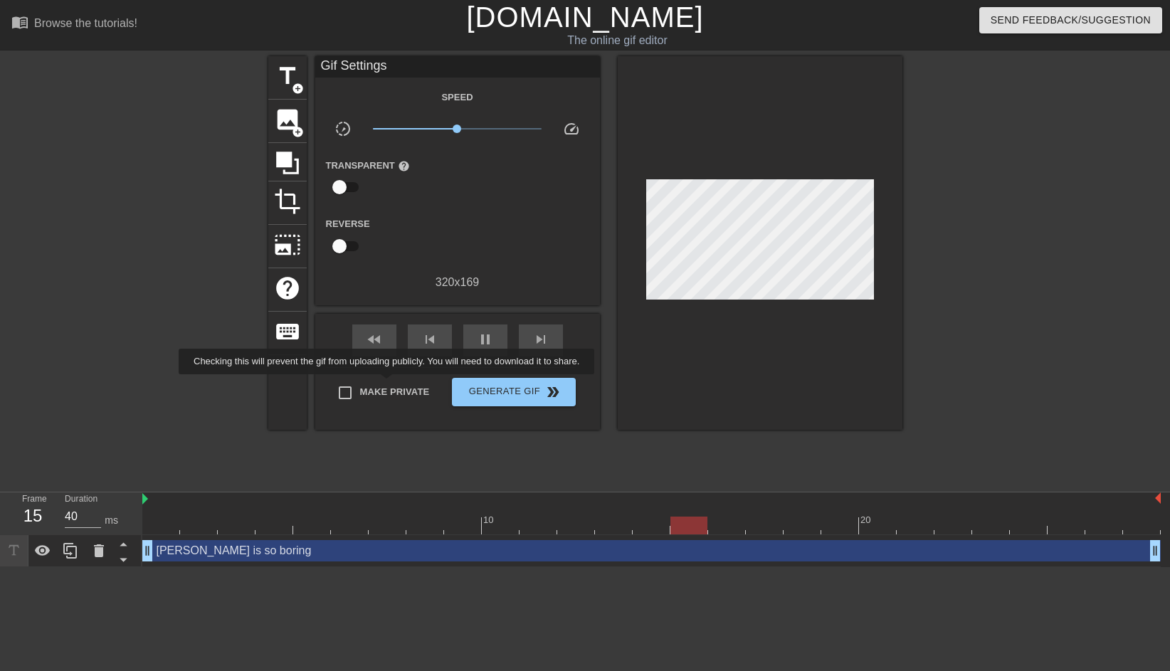
checkbox input "true"
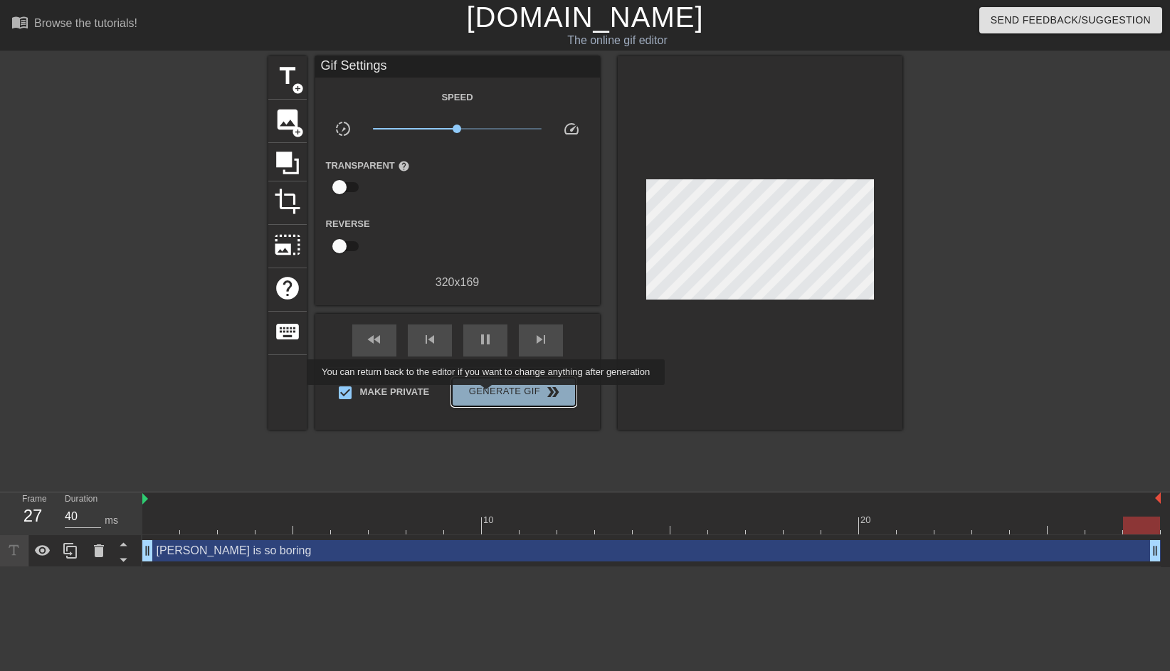
click at [496, 395] on span "Generate Gif double_arrow" at bounding box center [514, 392] width 112 height 17
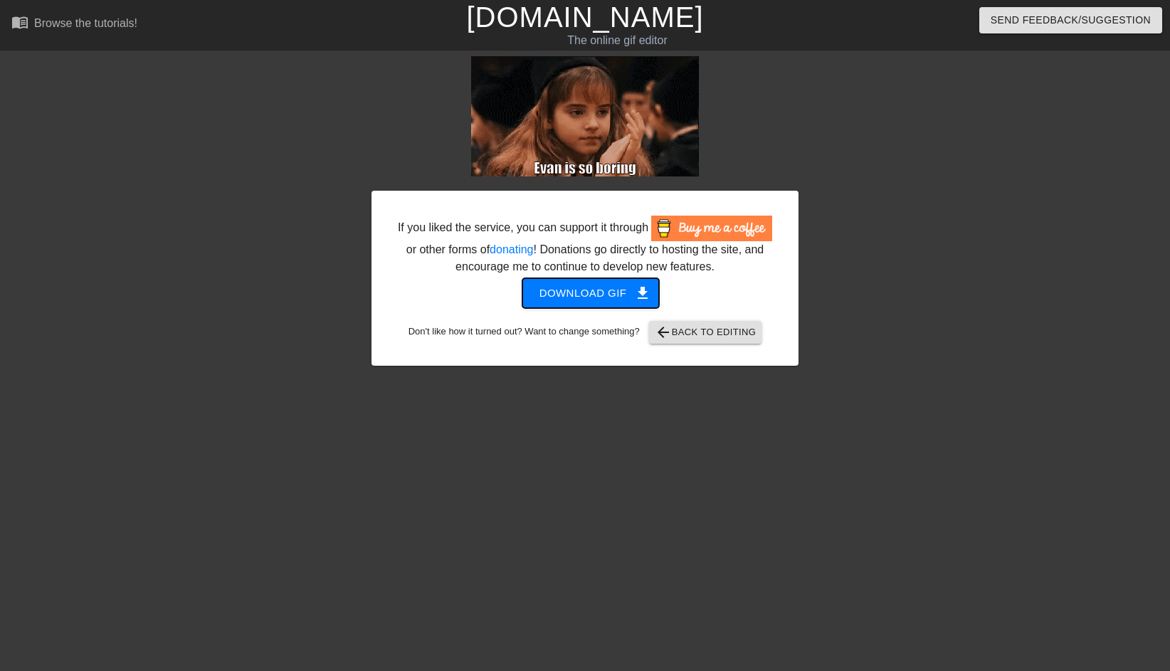
click at [614, 303] on span "Download gif get_app" at bounding box center [591, 293] width 103 height 19
